Goal: Task Accomplishment & Management: Manage account settings

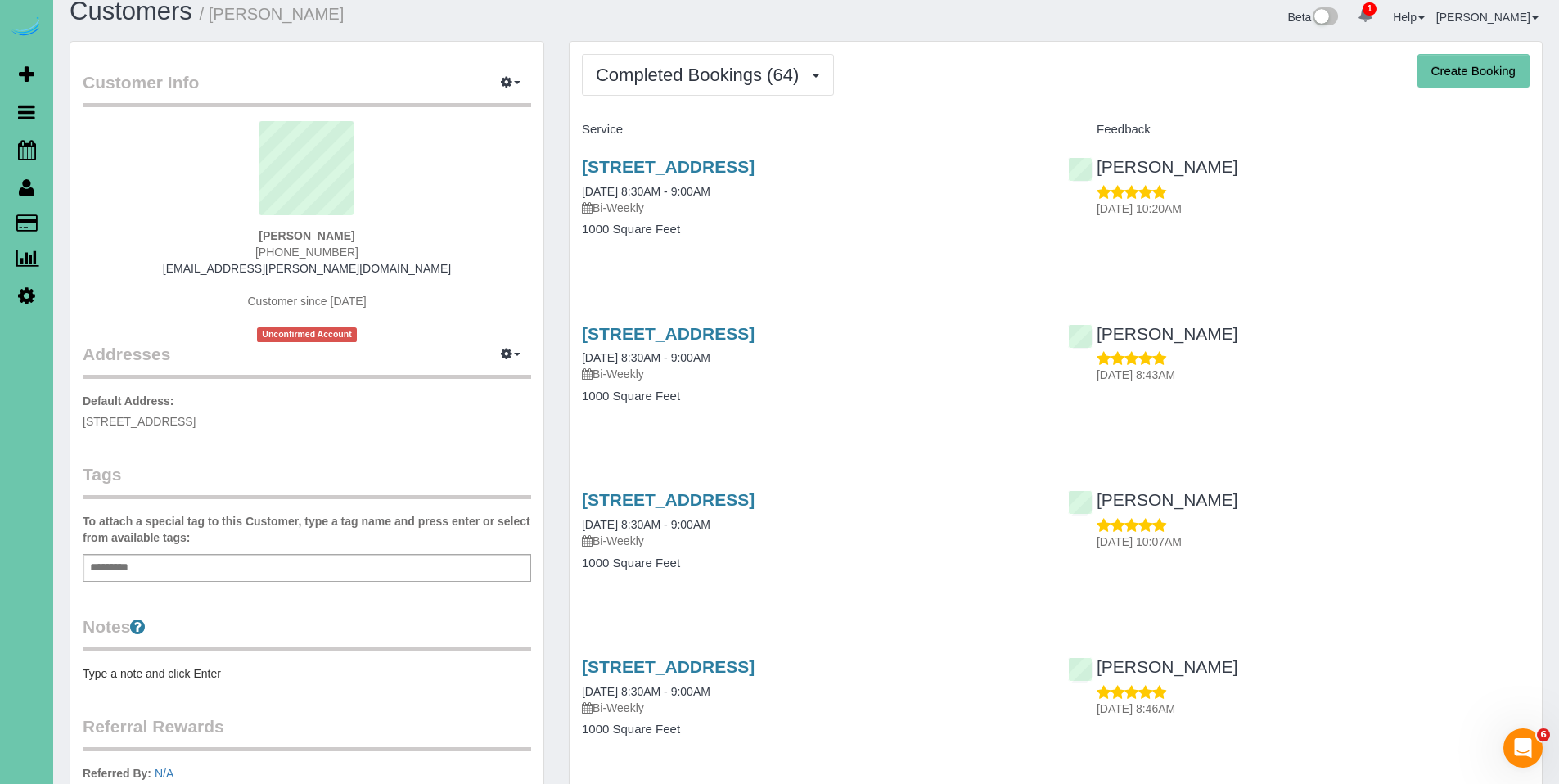
scroll to position [22, 0]
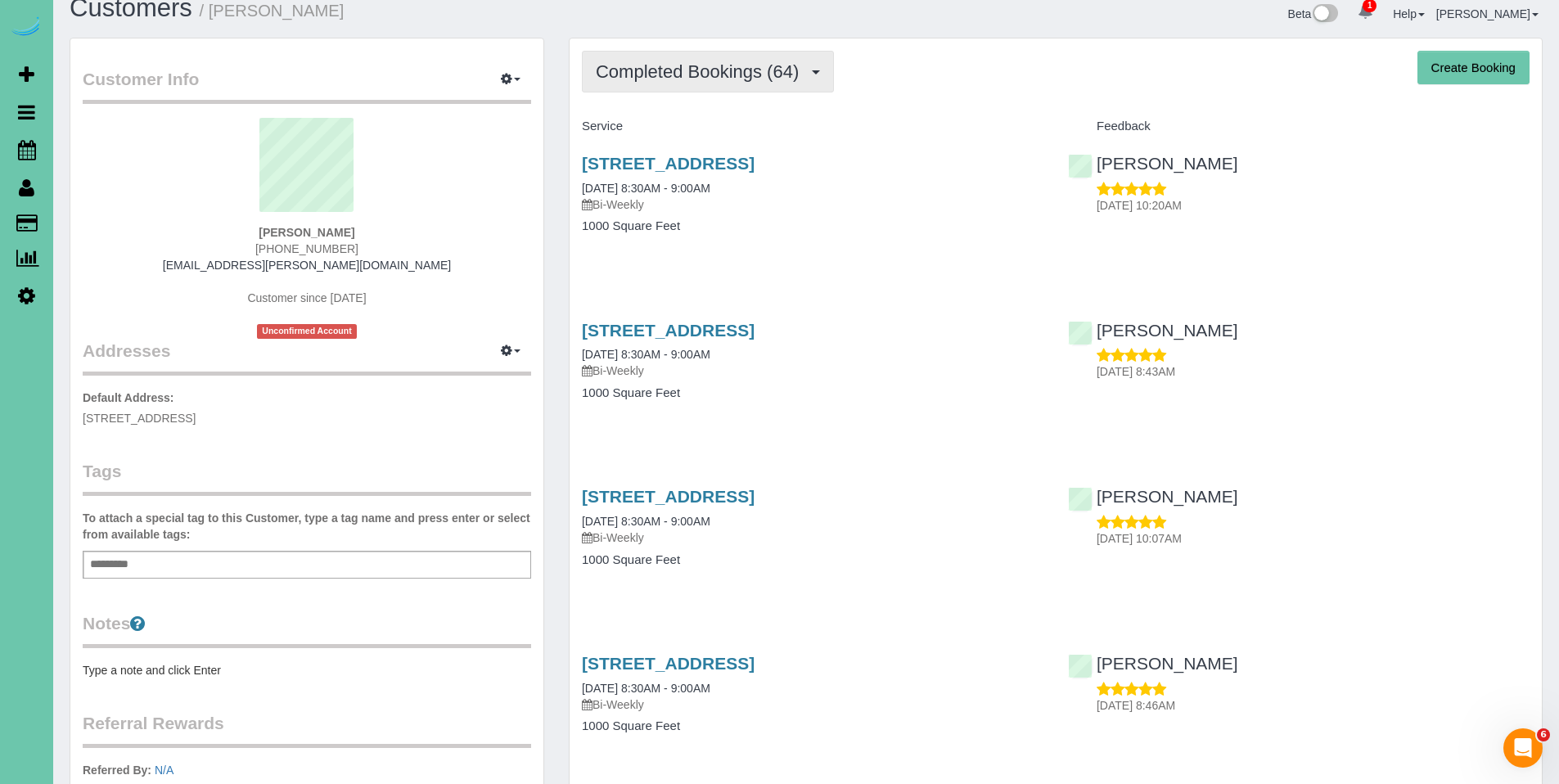
click at [643, 69] on span "Completed Bookings (64)" at bounding box center [702, 72] width 211 height 21
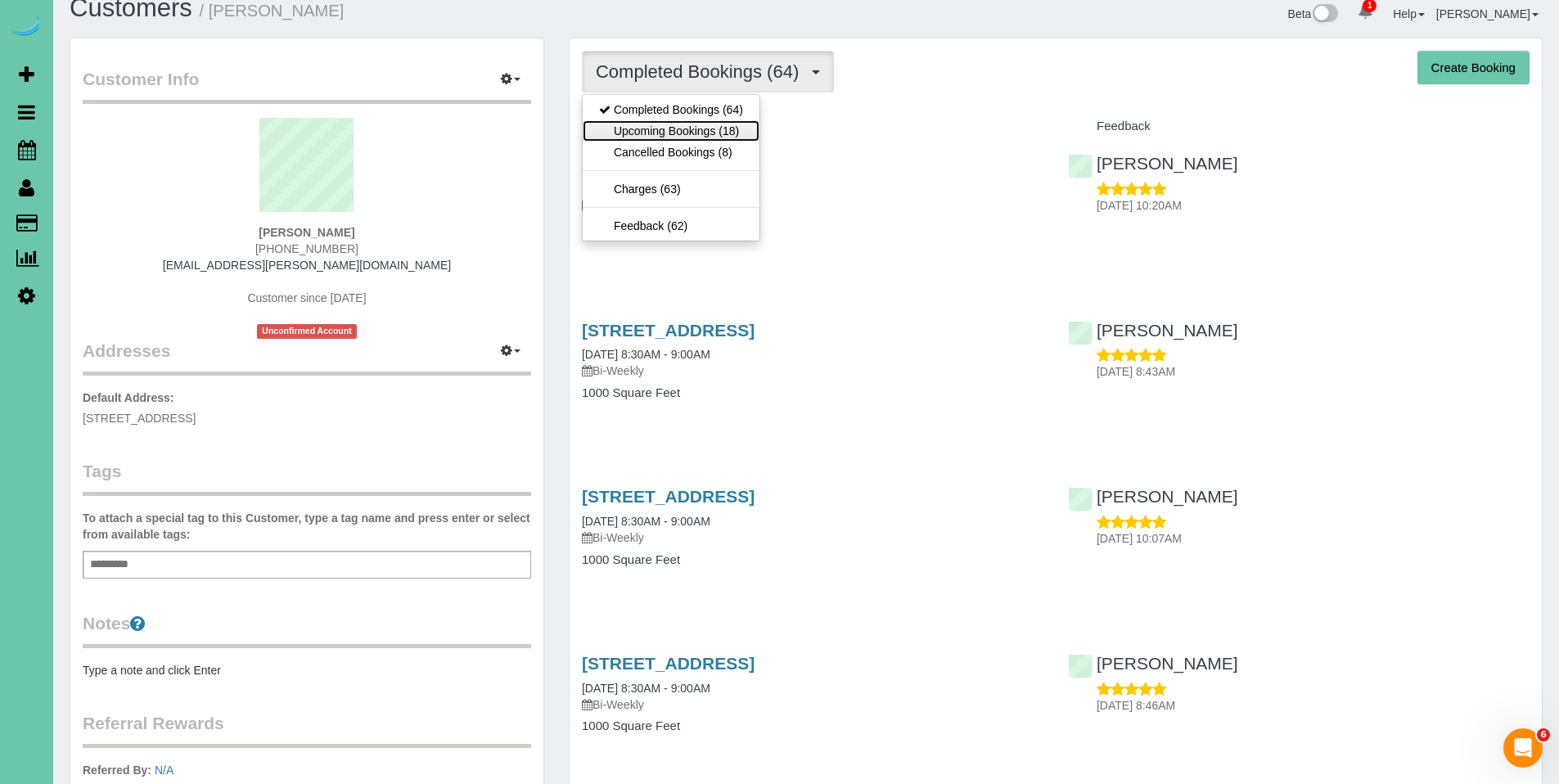
click at [663, 126] on link "Upcoming Bookings (18)" at bounding box center [671, 131] width 177 height 22
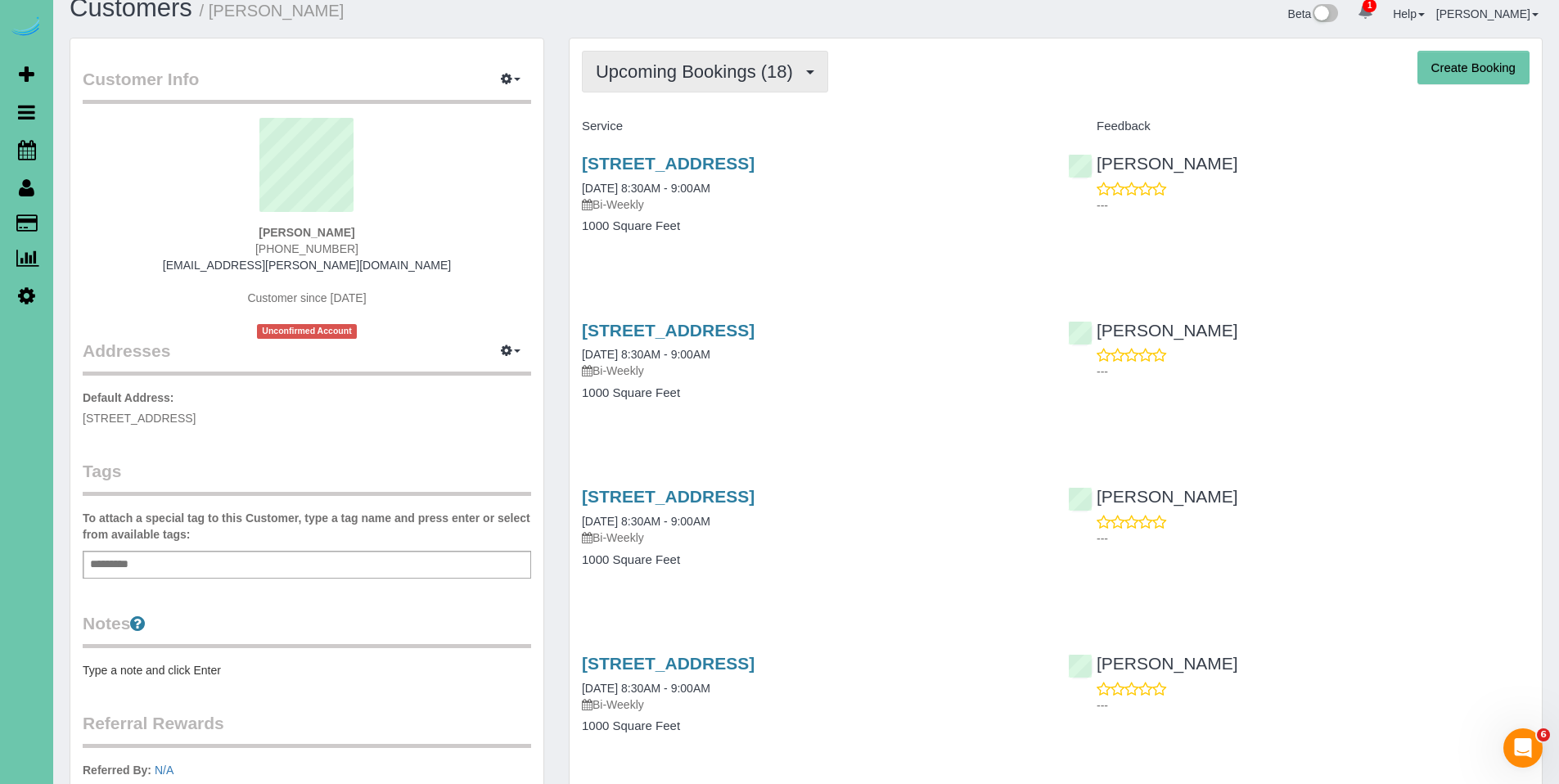
click at [668, 68] on span "Upcoming Bookings (18)" at bounding box center [698, 72] width 205 height 21
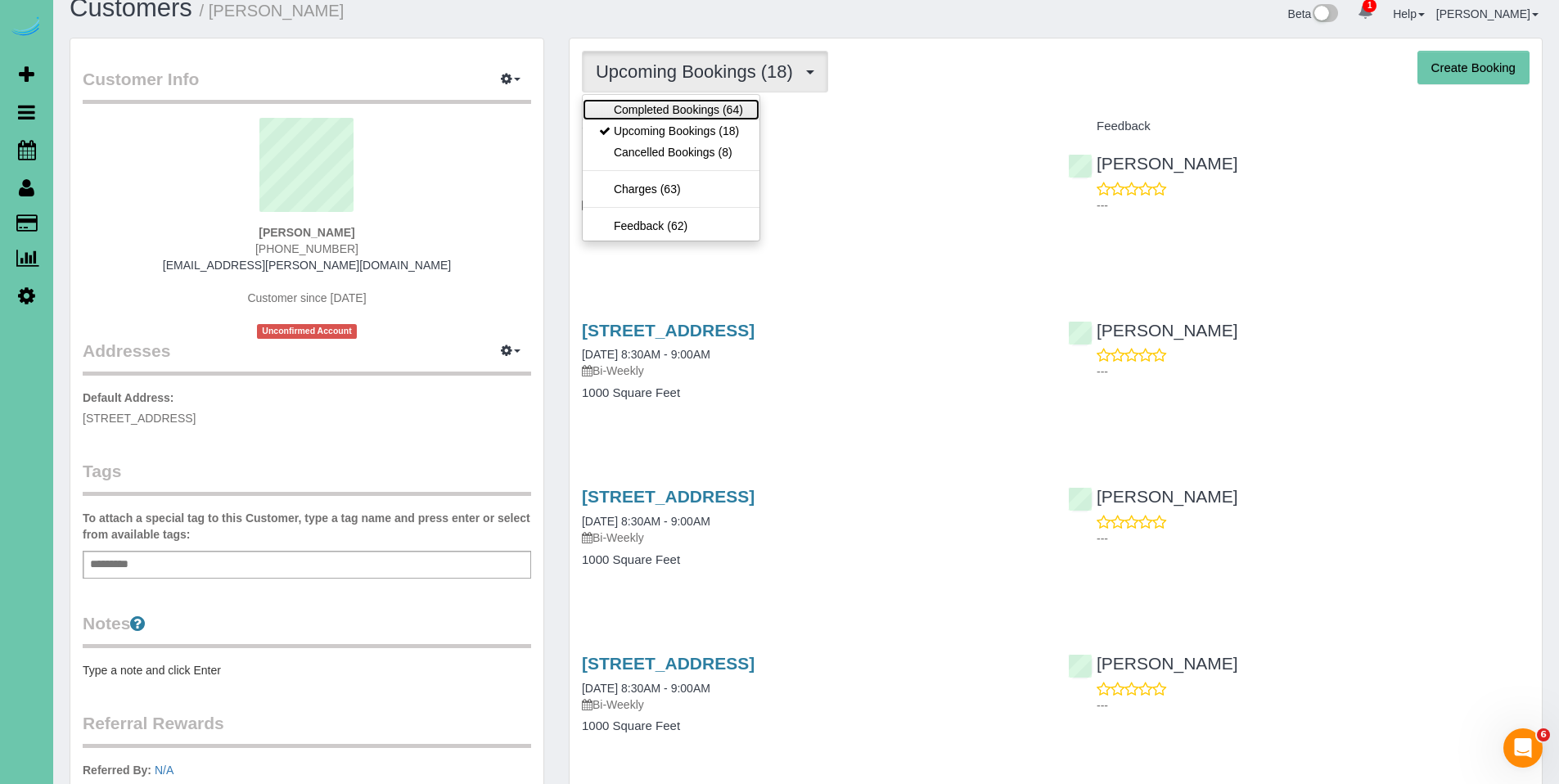
click at [671, 114] on link "Completed Bookings (64)" at bounding box center [671, 109] width 177 height 22
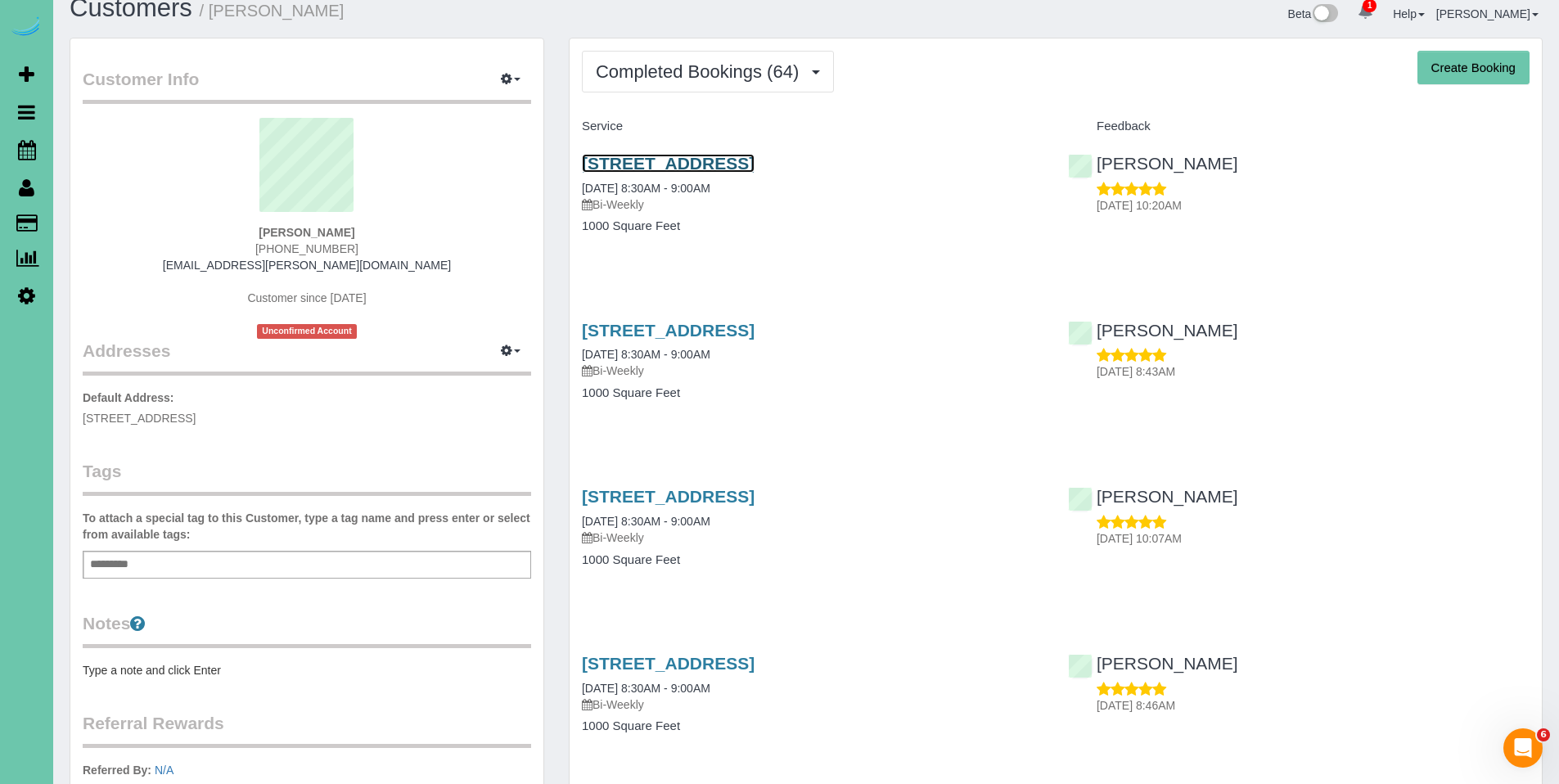
click at [709, 165] on link "[STREET_ADDRESS]" at bounding box center [668, 163] width 172 height 19
click at [690, 81] on span "Completed Bookings (64)" at bounding box center [702, 72] width 211 height 21
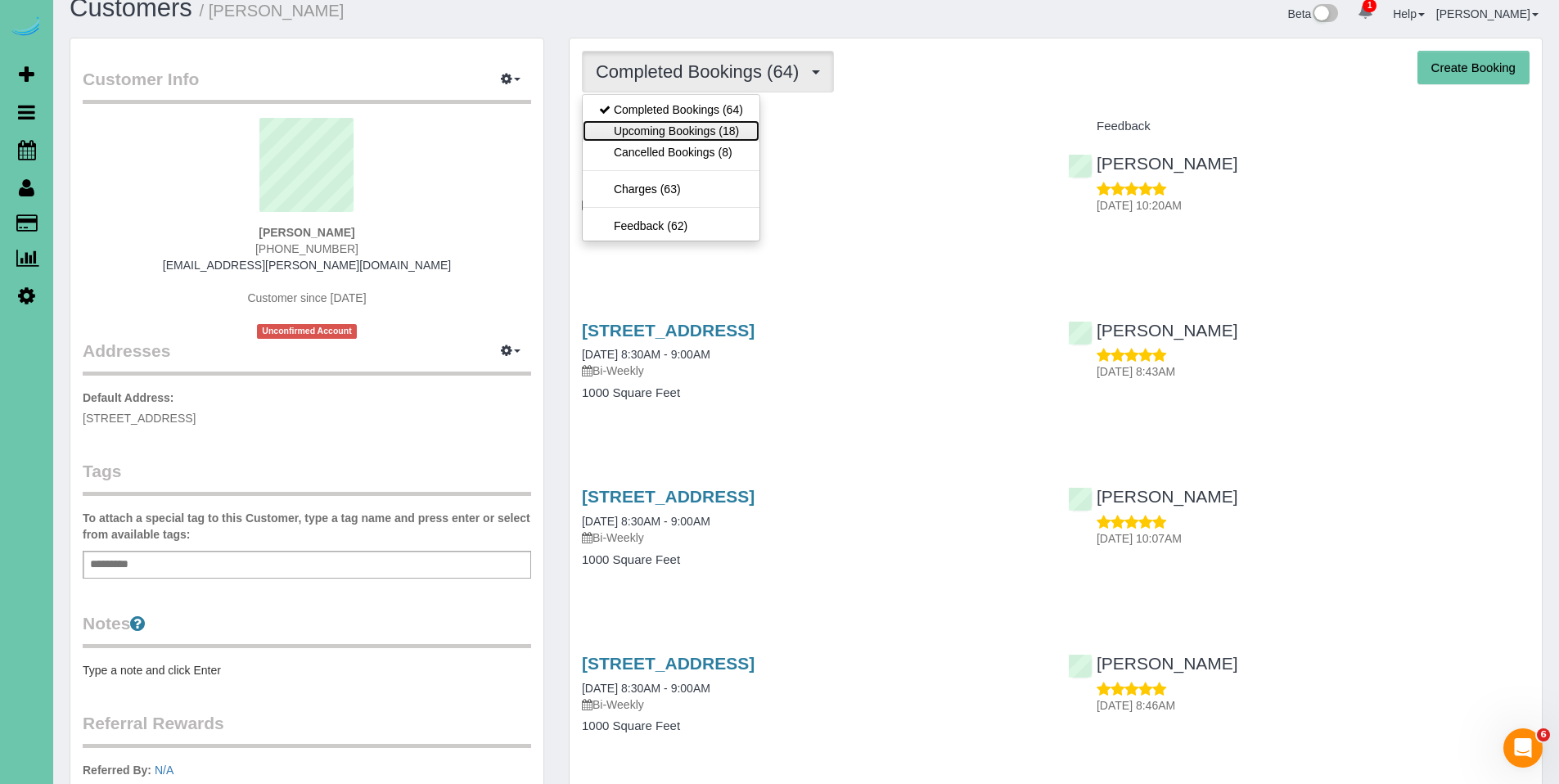
click at [682, 123] on link "Upcoming Bookings (18)" at bounding box center [671, 131] width 177 height 22
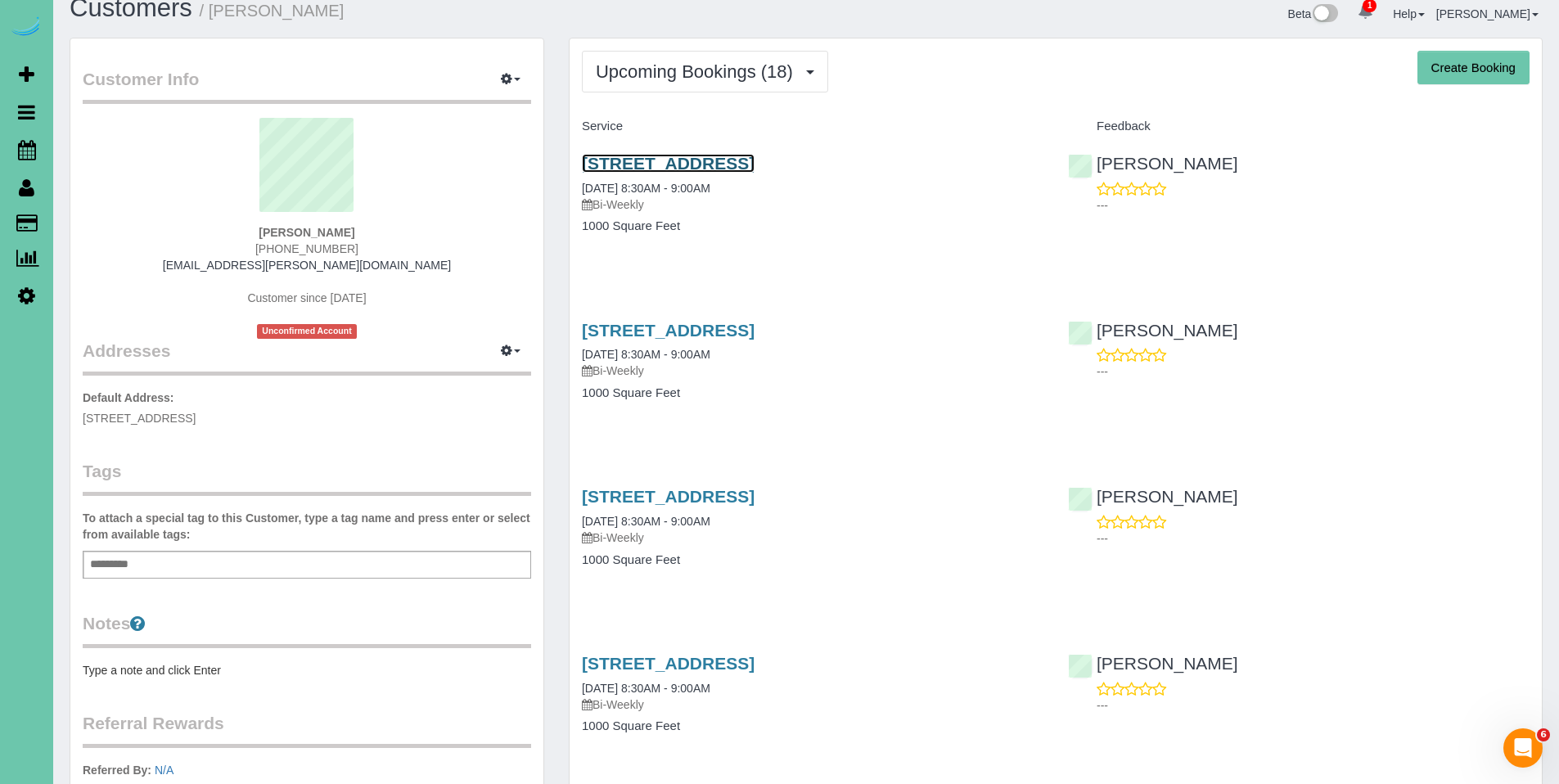
click at [725, 160] on link "[STREET_ADDRESS]" at bounding box center [668, 163] width 172 height 19
click at [700, 75] on span "Upcoming Bookings (18)" at bounding box center [698, 72] width 205 height 21
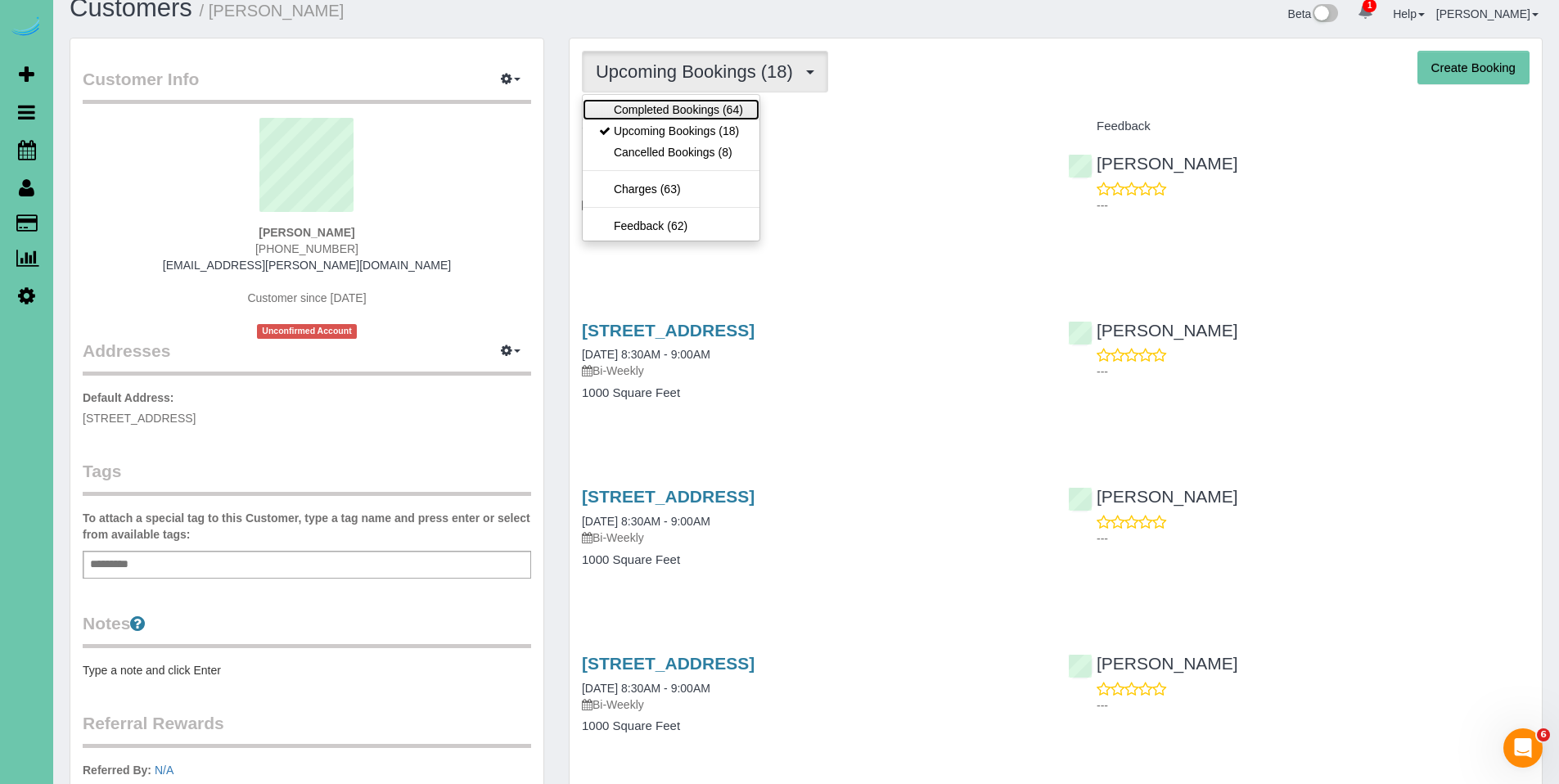
click at [689, 113] on link "Completed Bookings (64)" at bounding box center [671, 109] width 177 height 22
